Goal: Find specific page/section: Find specific page/section

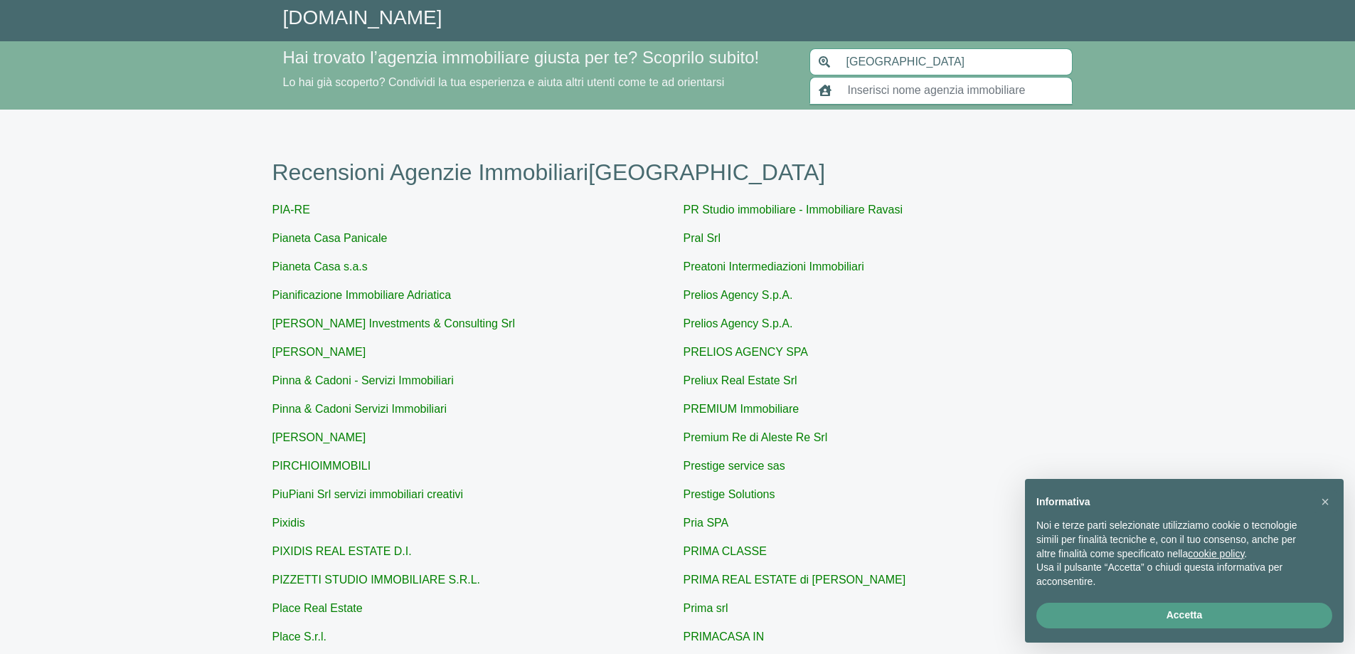
click at [902, 92] on input "text" at bounding box center [956, 90] width 233 height 27
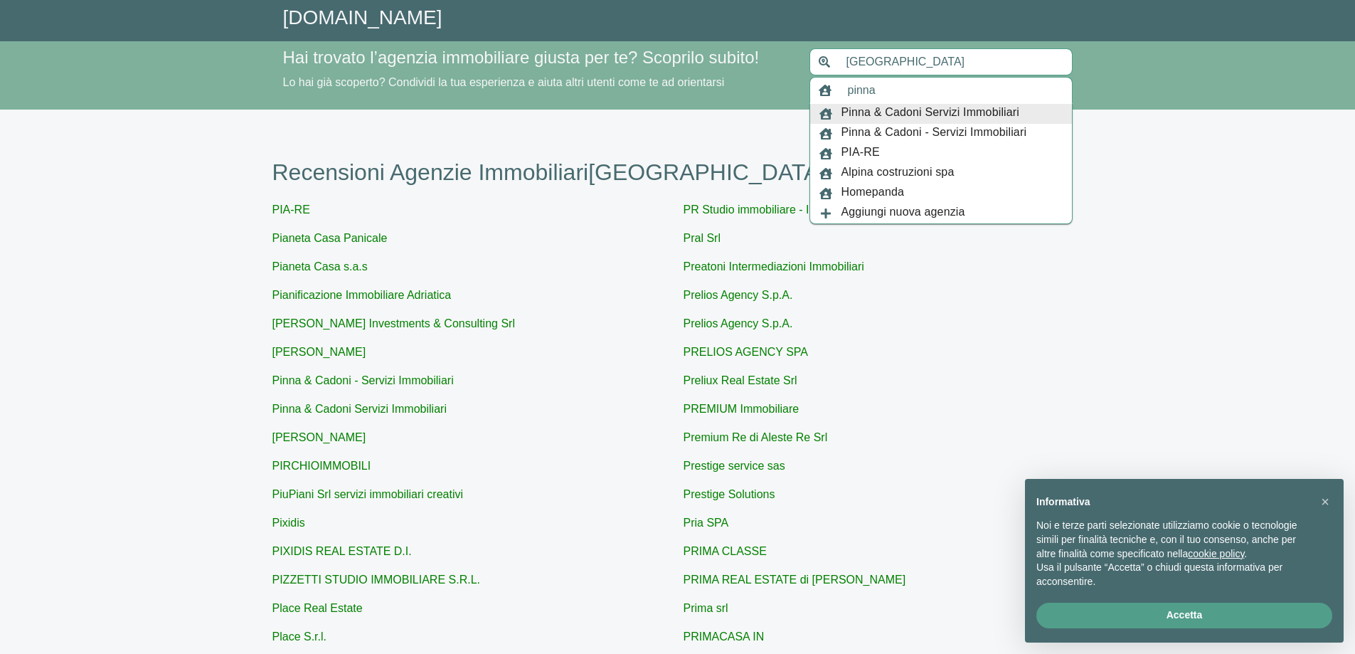
click at [918, 116] on span "Pinna & Cadoni Servizi Immobiliari" at bounding box center [931, 114] width 179 height 20
type input "Pinna & Cadoni Servizi Immobiliari"
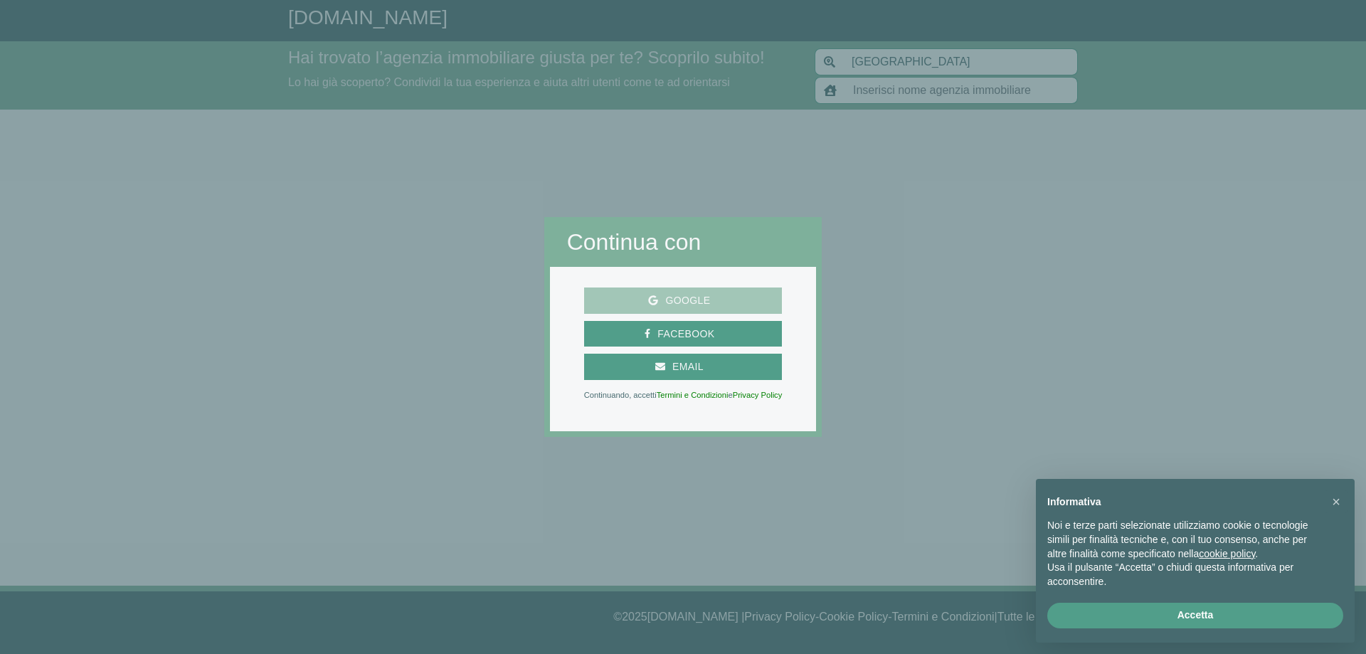
click at [746, 296] on span "Google" at bounding box center [683, 301] width 187 height 18
